Goal: Information Seeking & Learning: Learn about a topic

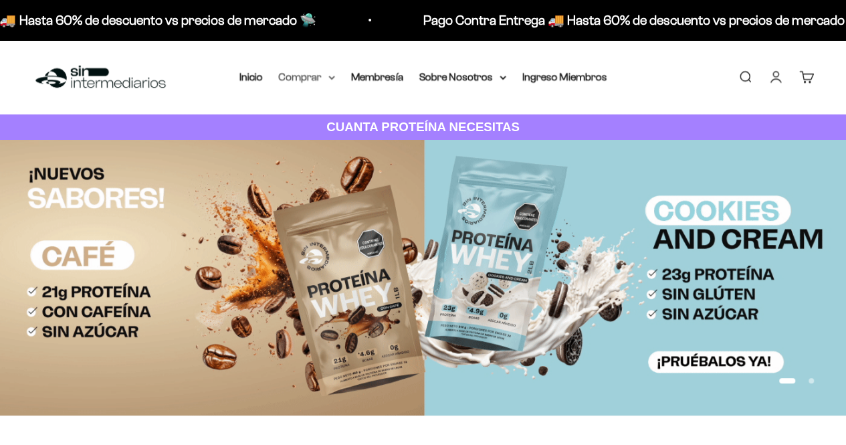
click at [308, 78] on summary "Comprar" at bounding box center [307, 76] width 56 height 17
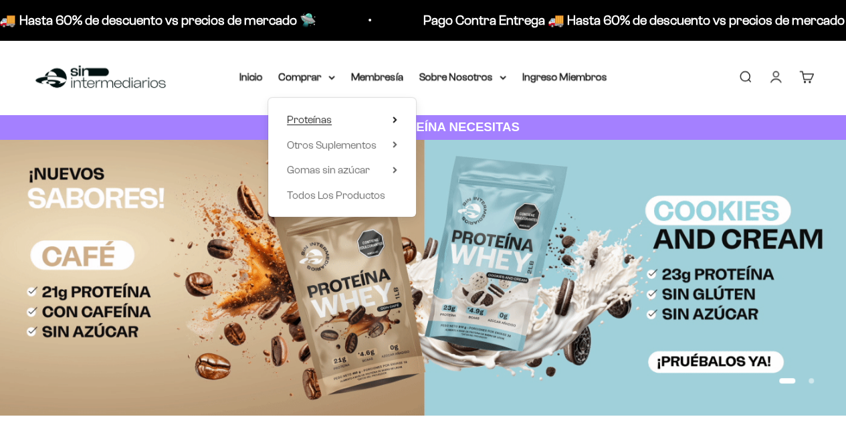
click at [321, 115] on span "Proteínas" at bounding box center [309, 119] width 45 height 11
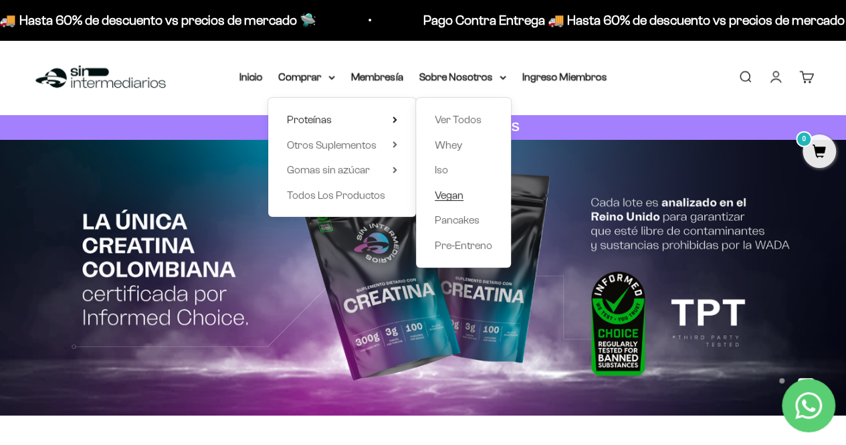
click at [445, 198] on span "Vegan" at bounding box center [449, 194] width 29 height 11
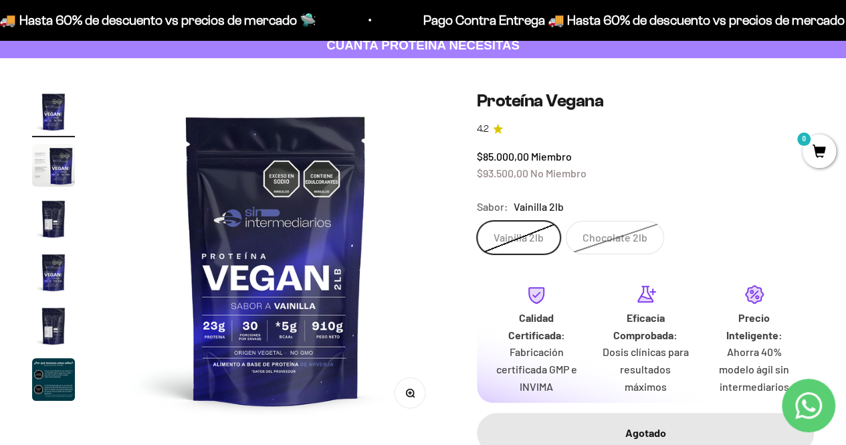
scroll to position [67, 0]
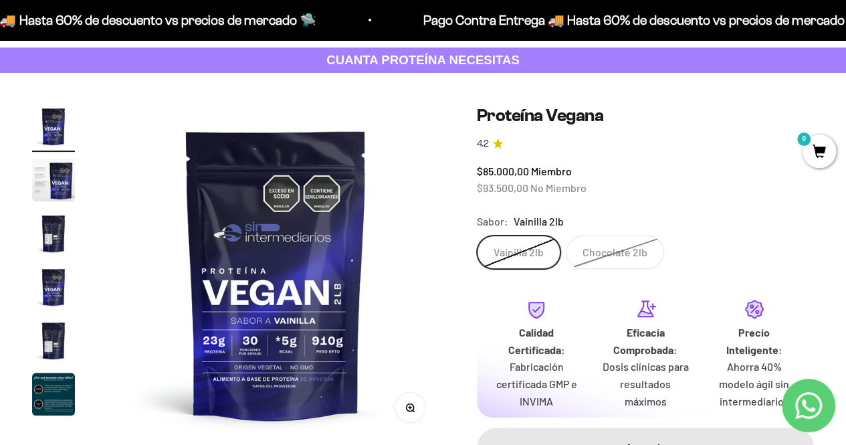
click at [627, 252] on label "Chocolate 2lb" at bounding box center [615, 251] width 98 height 33
click at [477, 235] on input "Chocolate 2lb" at bounding box center [476, 235] width 1 height 1
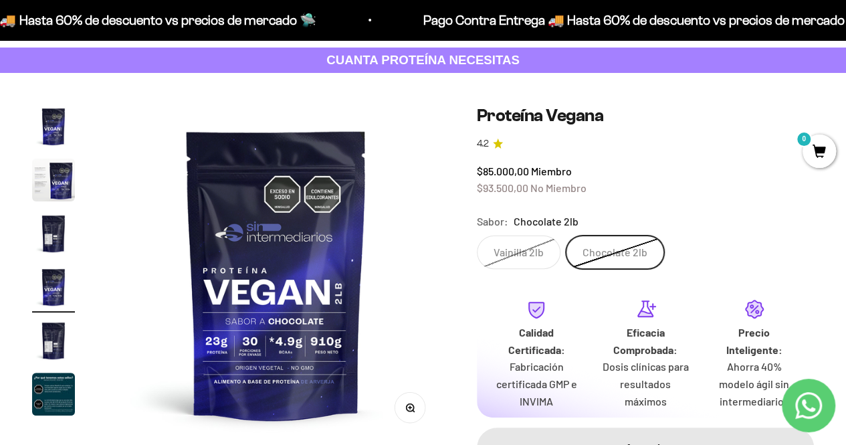
click at [544, 250] on label "Vainilla 2lb" at bounding box center [519, 251] width 84 height 33
click at [477, 235] on input "Vainilla 2lb" at bounding box center [476, 235] width 1 height 1
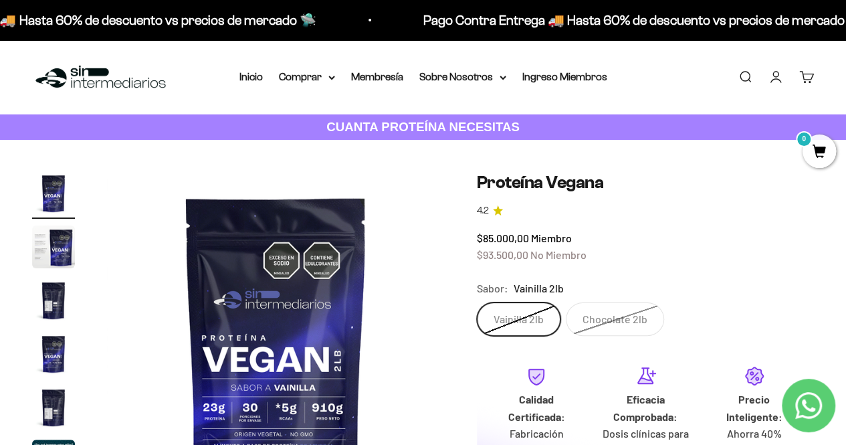
click at [506, 131] on strong "CUANTA PROTEÍNA NECESITAS" at bounding box center [422, 127] width 193 height 14
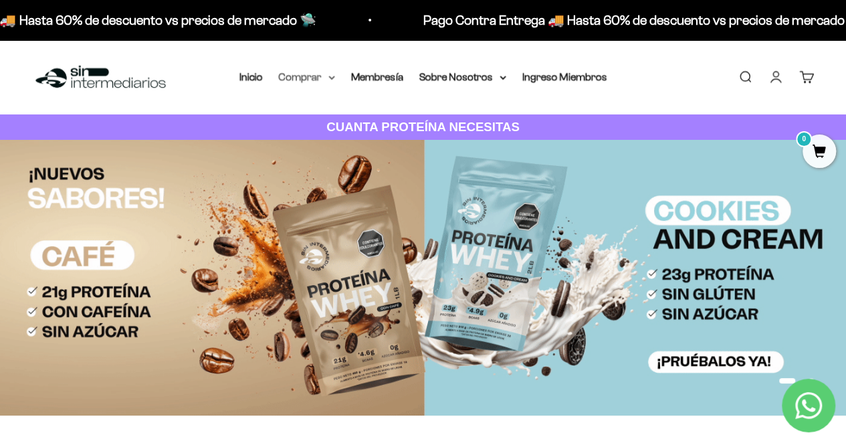
click at [322, 79] on summary "Comprar" at bounding box center [307, 76] width 56 height 17
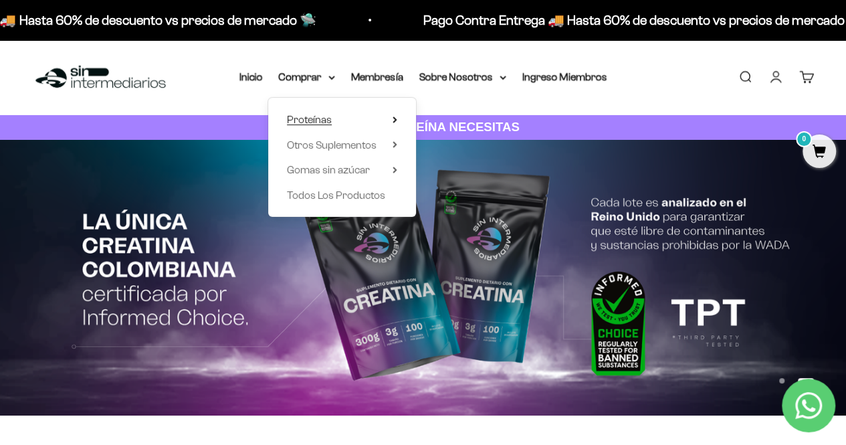
click at [344, 113] on summary "Proteínas" at bounding box center [342, 119] width 110 height 17
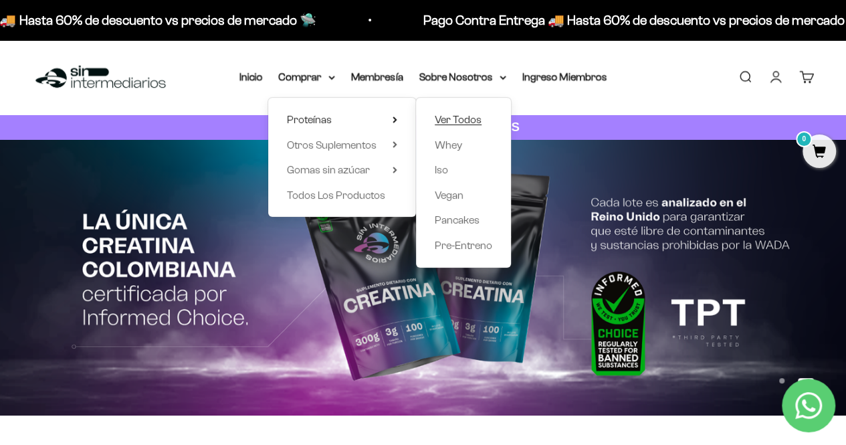
click at [469, 125] on span "Ver Todos" at bounding box center [458, 119] width 47 height 11
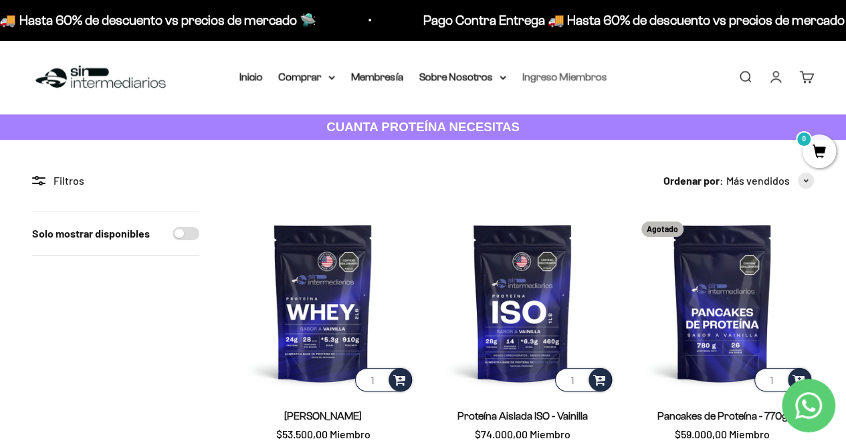
click at [545, 76] on link "Ingreso Miembros" at bounding box center [564, 76] width 85 height 11
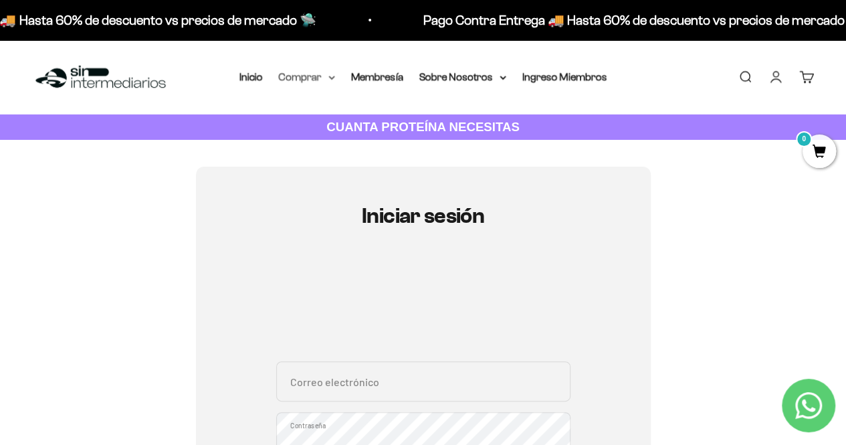
click at [305, 77] on summary "Comprar" at bounding box center [307, 76] width 56 height 17
click at [388, 77] on link "Membresía" at bounding box center [377, 76] width 52 height 11
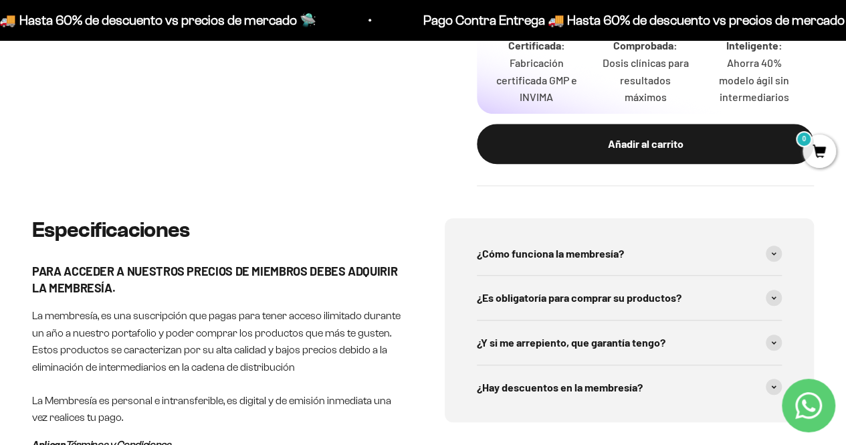
scroll to position [535, 0]
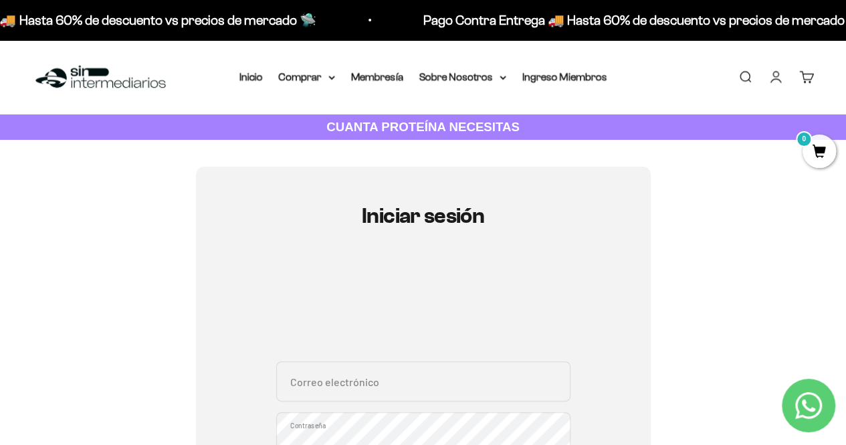
click at [456, 90] on div "Menú Buscar Inicio Comprar Proteínas Ver Todos Whey Iso Vegan Pancakes Pre-Entr…" at bounding box center [423, 77] width 846 height 74
click at [452, 88] on div "Menú Buscar Inicio Comprar Proteínas Ver Todos Whey Iso Vegan Pancakes Pre-Entr…" at bounding box center [423, 77] width 846 height 74
click at [440, 73] on summary "Sobre Nosotros" at bounding box center [462, 76] width 87 height 17
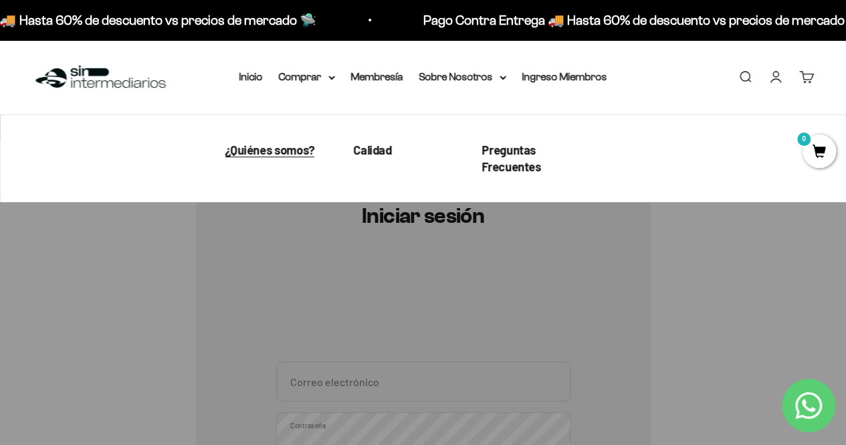
click at [286, 145] on span "¿Quiénes somos?" at bounding box center [270, 149] width 90 height 15
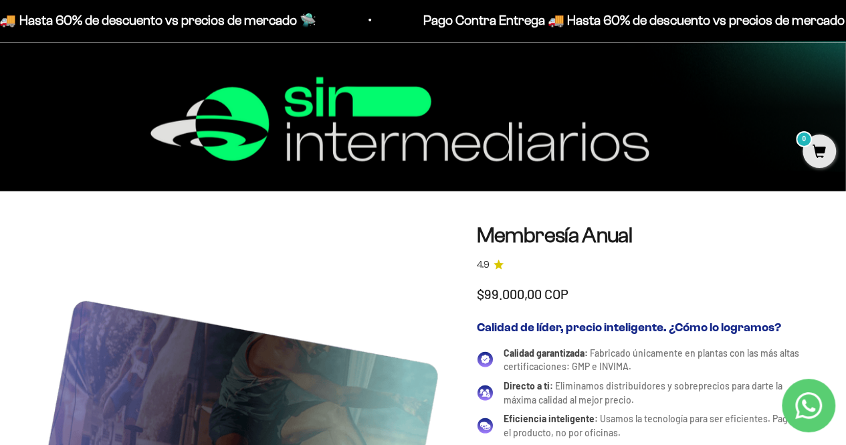
scroll to position [1856, 0]
